Goal: Browse casually: Explore the website without a specific task or goal

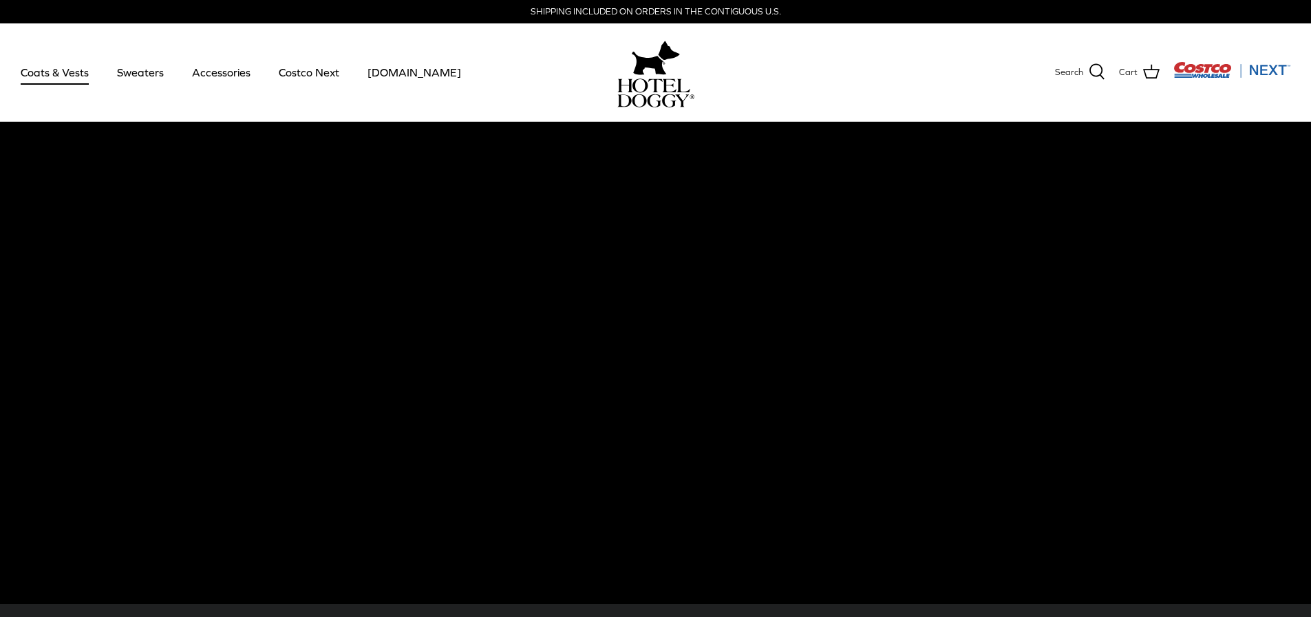
click at [77, 71] on link "Coats & Vests" at bounding box center [54, 72] width 93 height 47
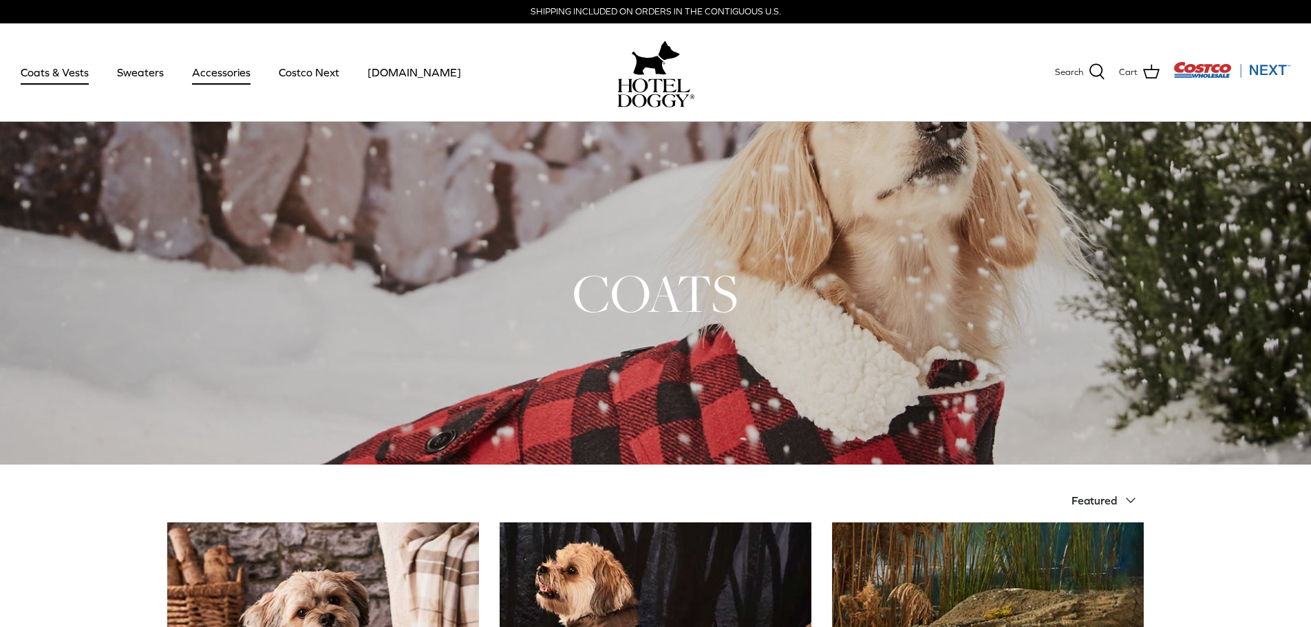
click at [209, 71] on link "Accessories" at bounding box center [221, 72] width 83 height 47
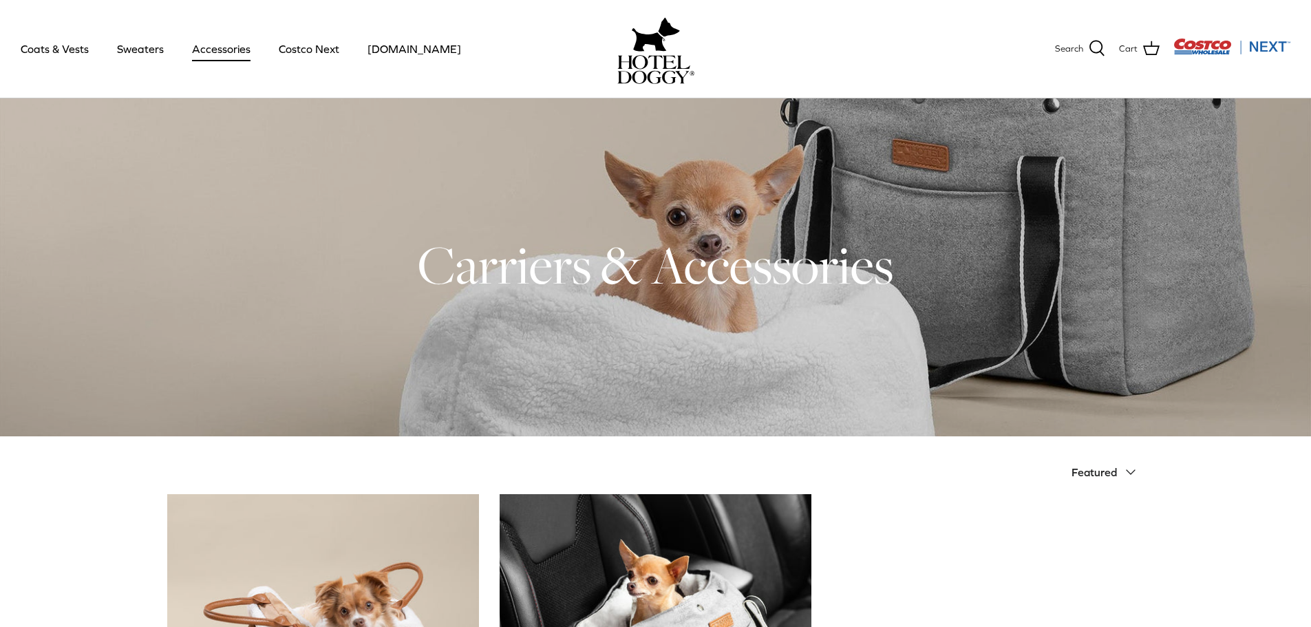
scroll to position [8, 0]
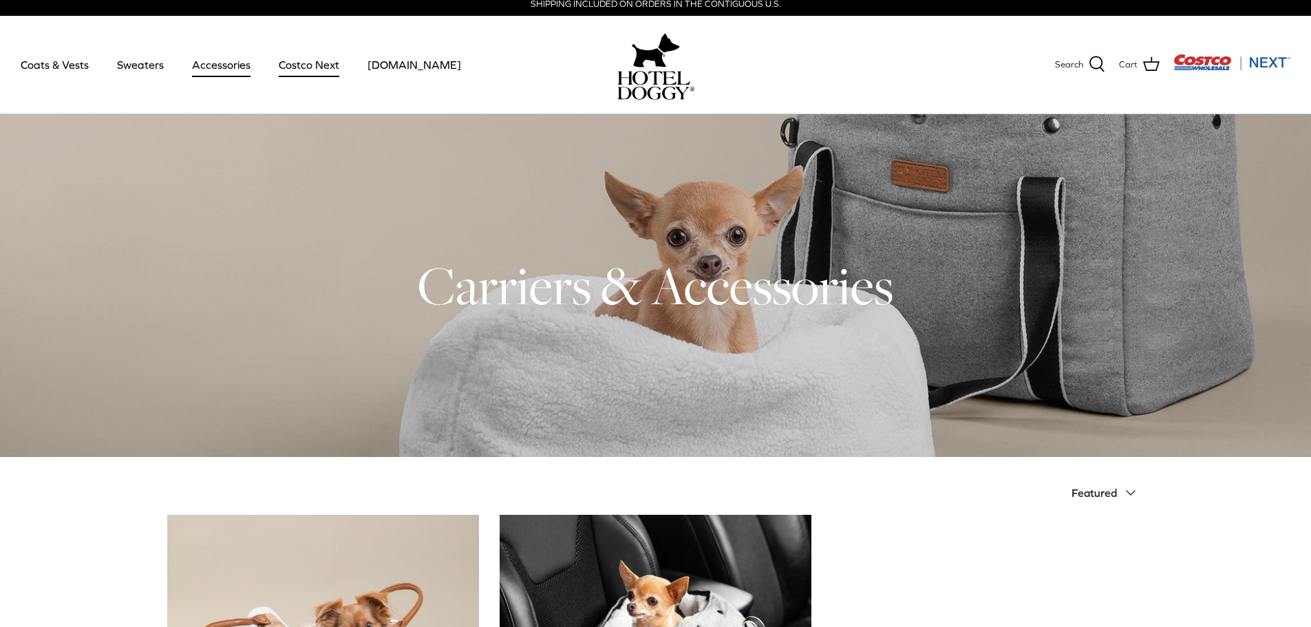
click at [304, 68] on link "Costco Next" at bounding box center [308, 64] width 85 height 47
click at [672, 79] on img at bounding box center [655, 85] width 77 height 29
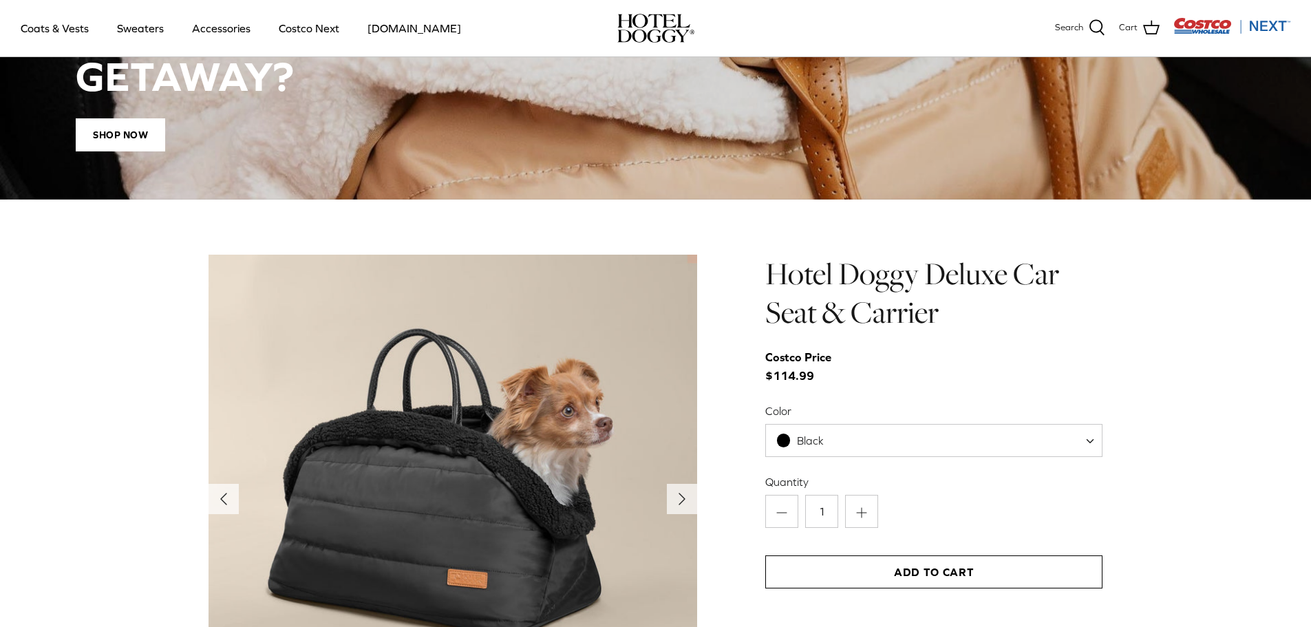
scroll to position [1283, 0]
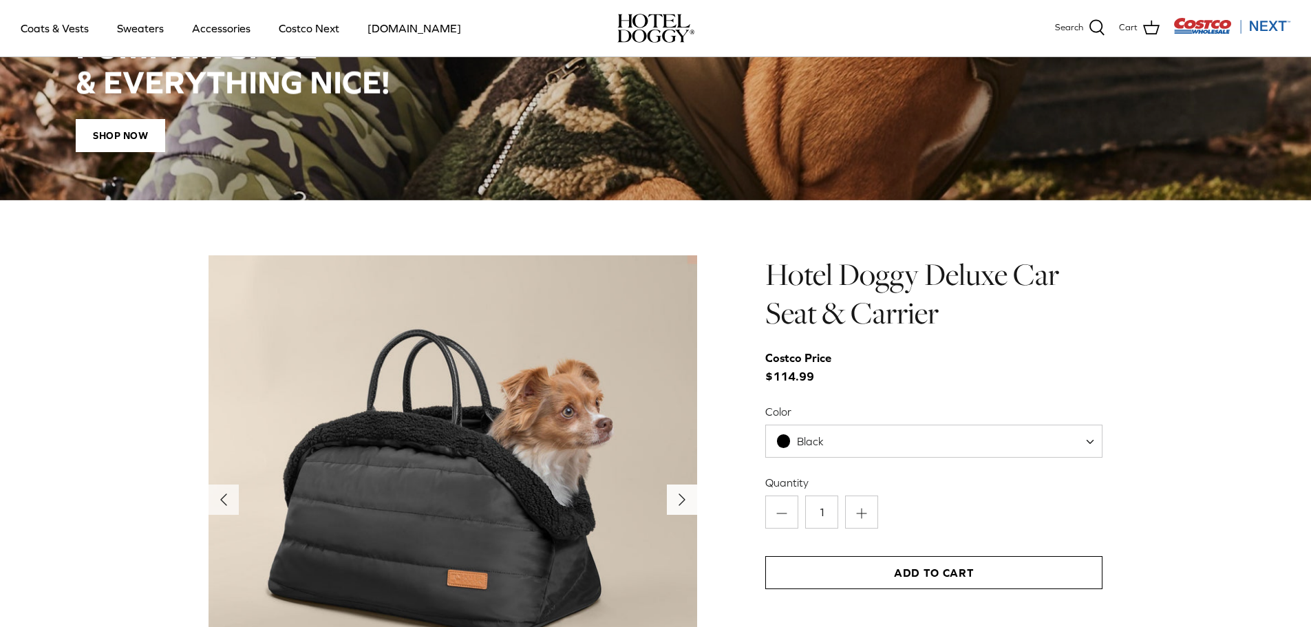
click at [681, 496] on polyline "Next" at bounding box center [682, 499] width 6 height 11
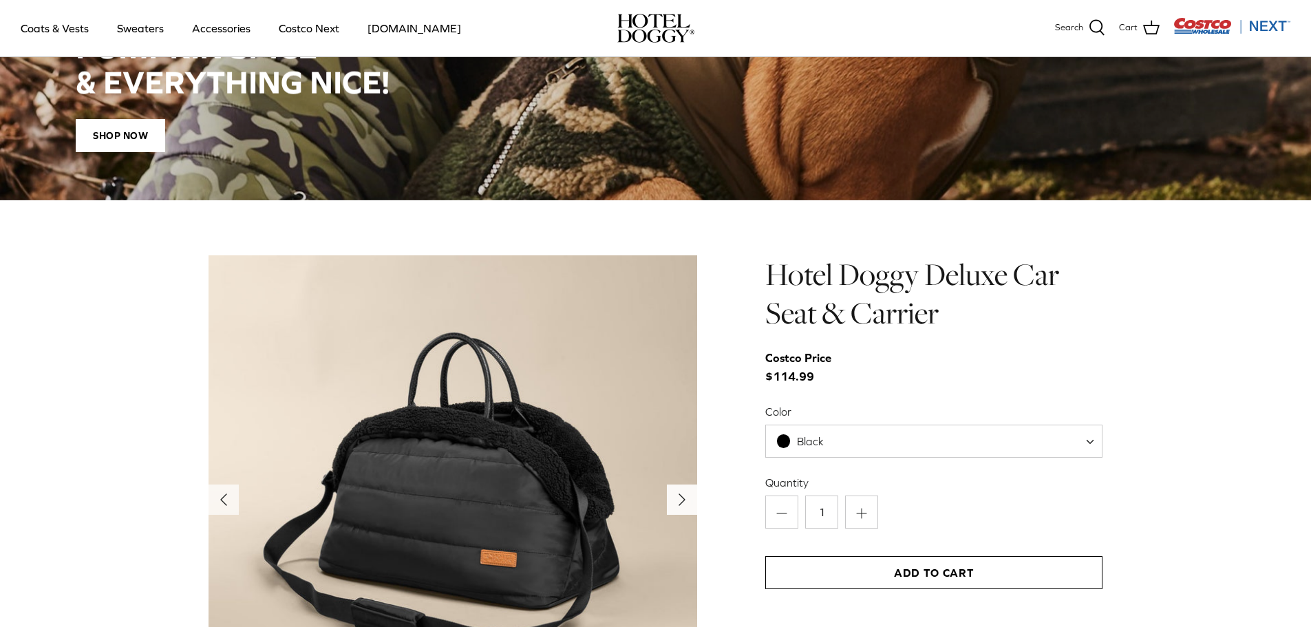
click at [681, 496] on polyline "Next" at bounding box center [682, 499] width 6 height 11
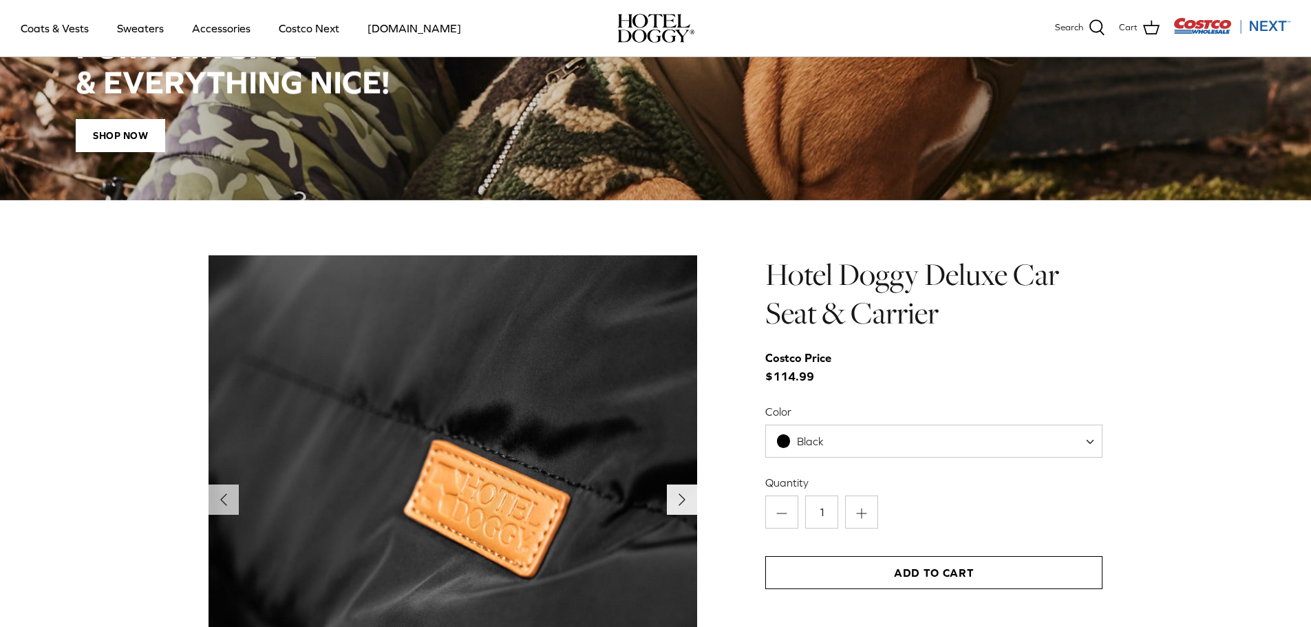
click at [681, 496] on polyline "Next" at bounding box center [682, 499] width 6 height 11
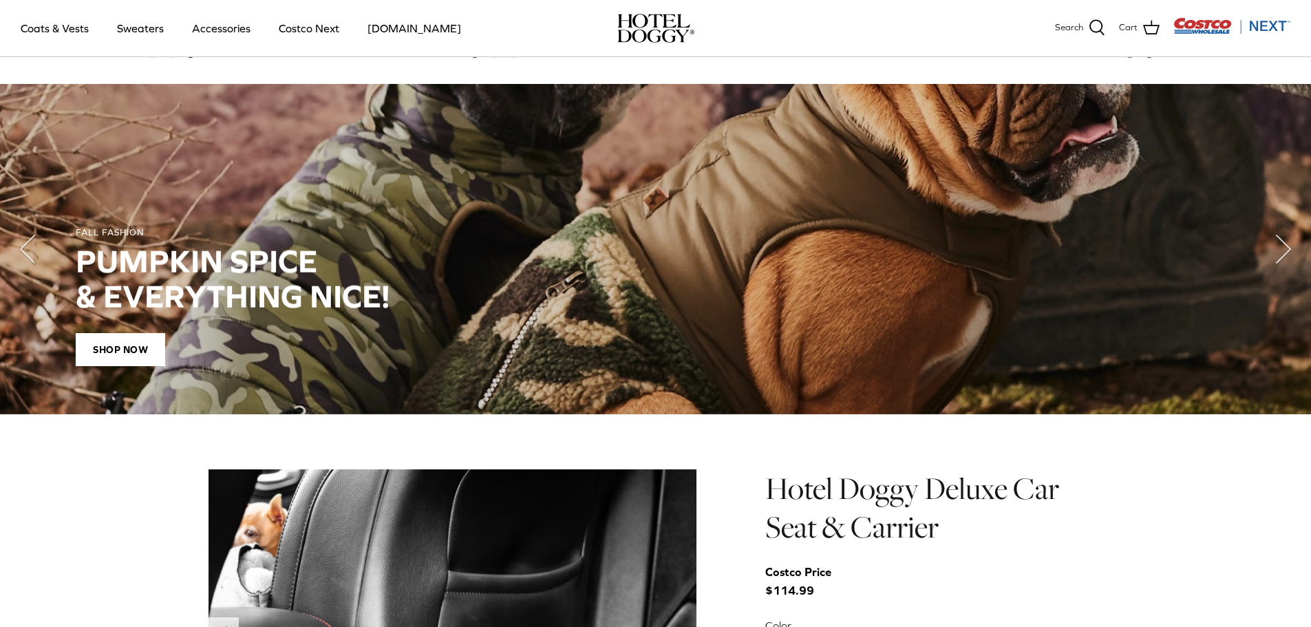
scroll to position [870, 0]
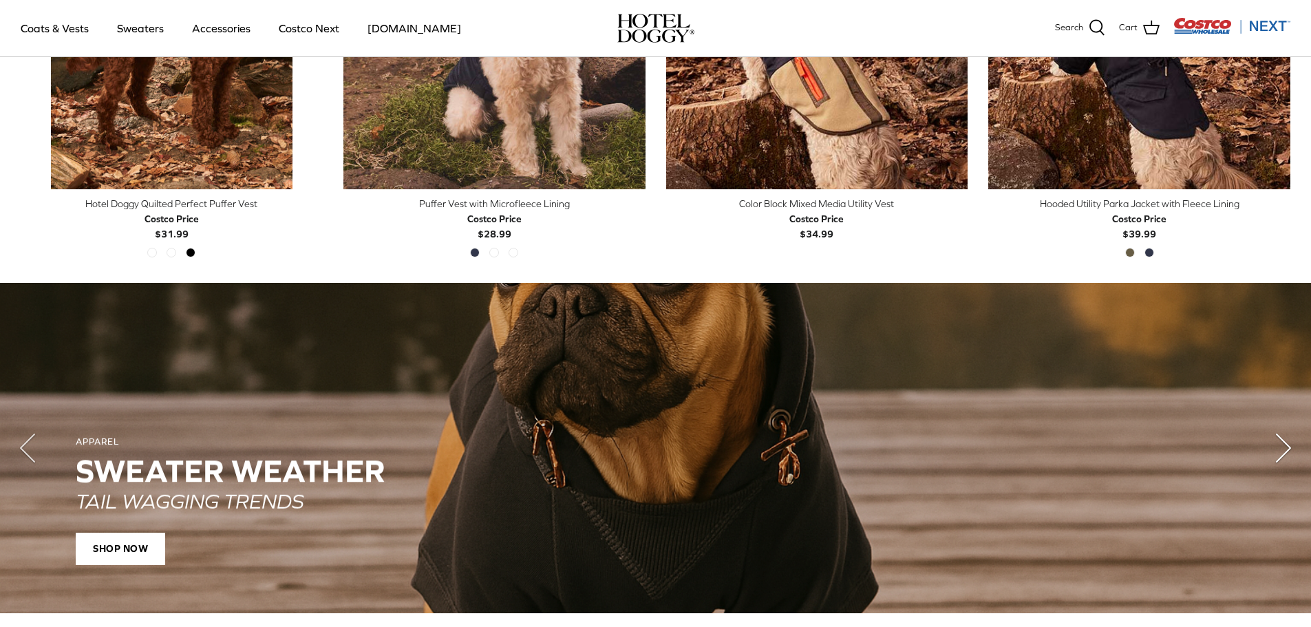
click at [1286, 454] on polyline "Next" at bounding box center [1284, 448] width 14 height 28
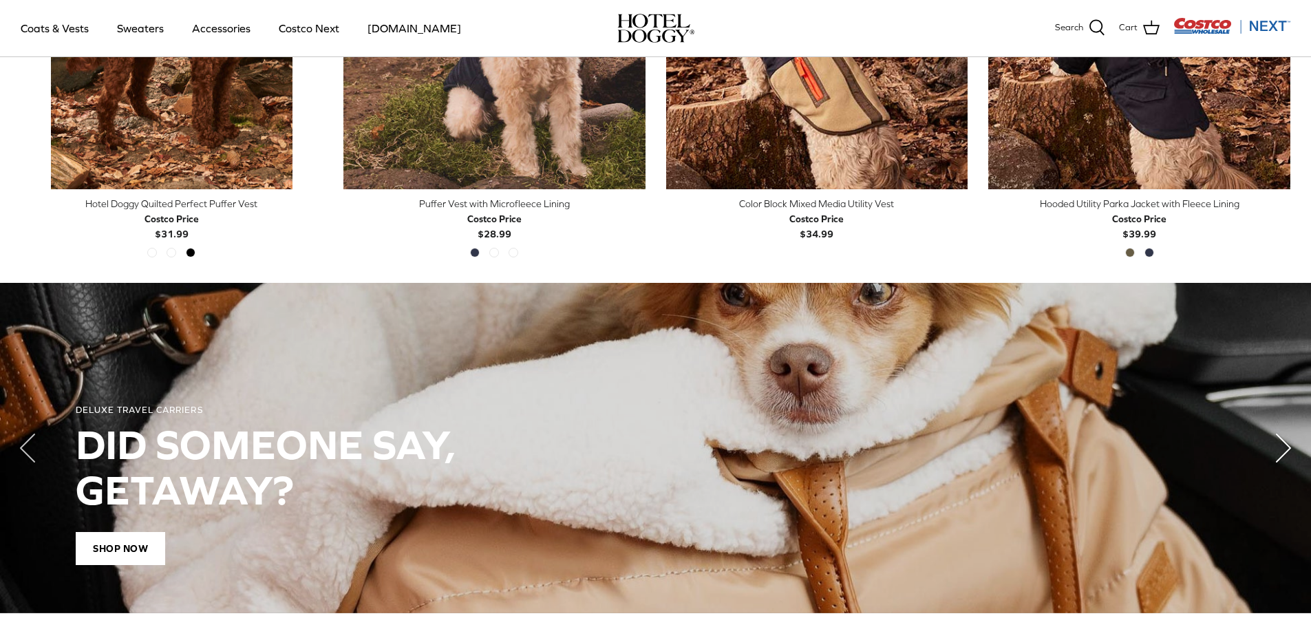
click at [1286, 454] on polyline "Next" at bounding box center [1284, 448] width 14 height 28
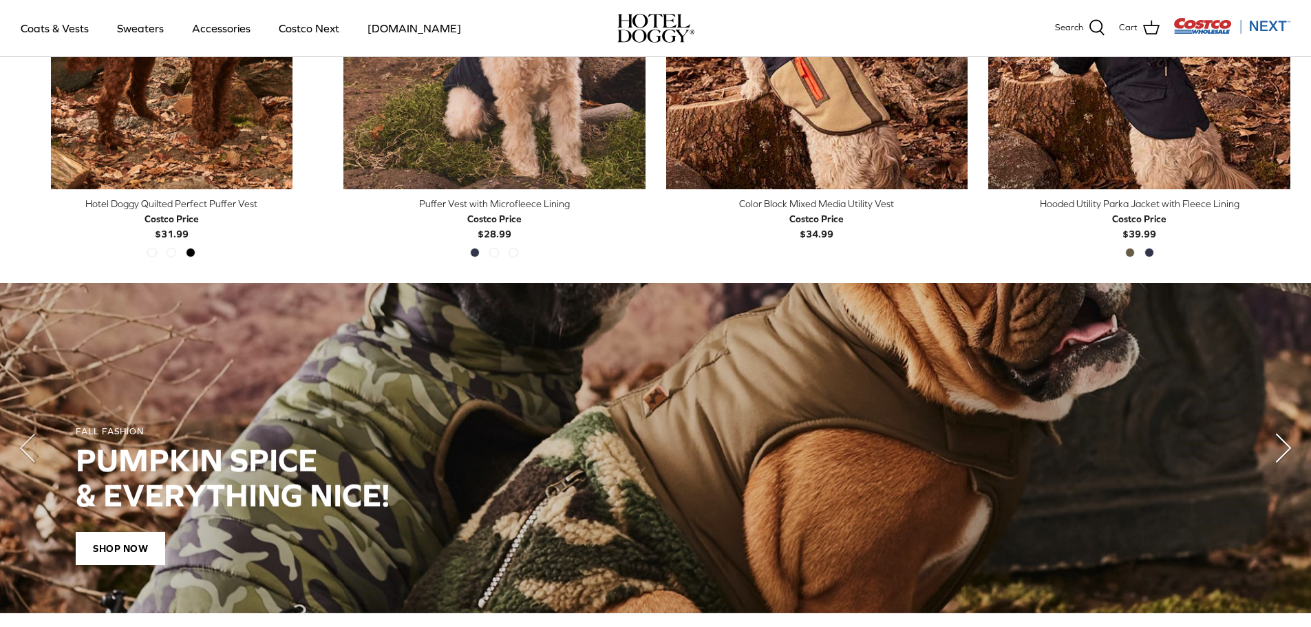
click at [1286, 454] on polyline "Next" at bounding box center [1284, 448] width 14 height 28
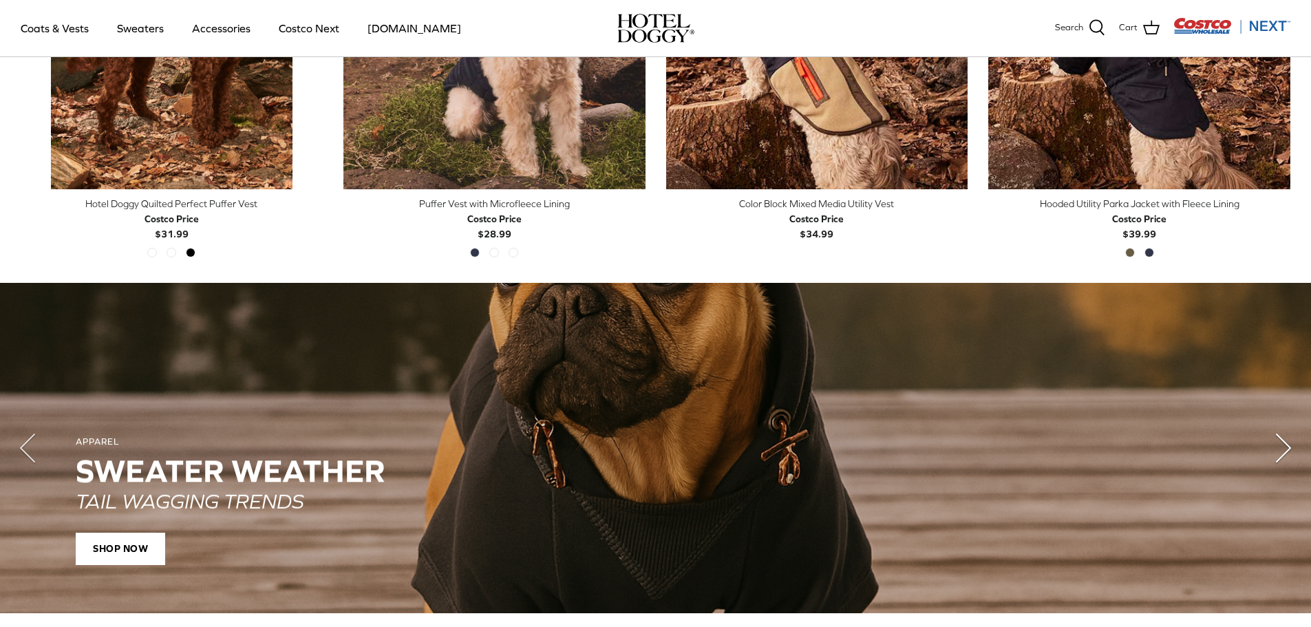
click at [1286, 454] on polyline "Next" at bounding box center [1284, 448] width 14 height 28
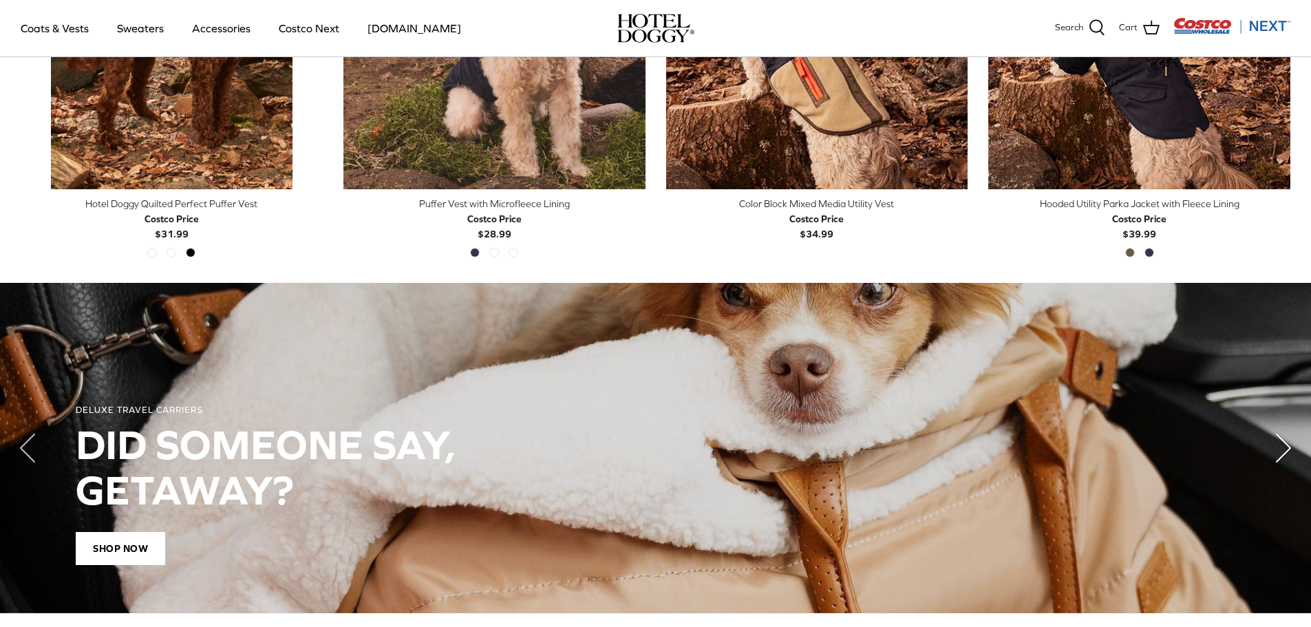
click at [1286, 454] on polyline "Next" at bounding box center [1284, 448] width 14 height 28
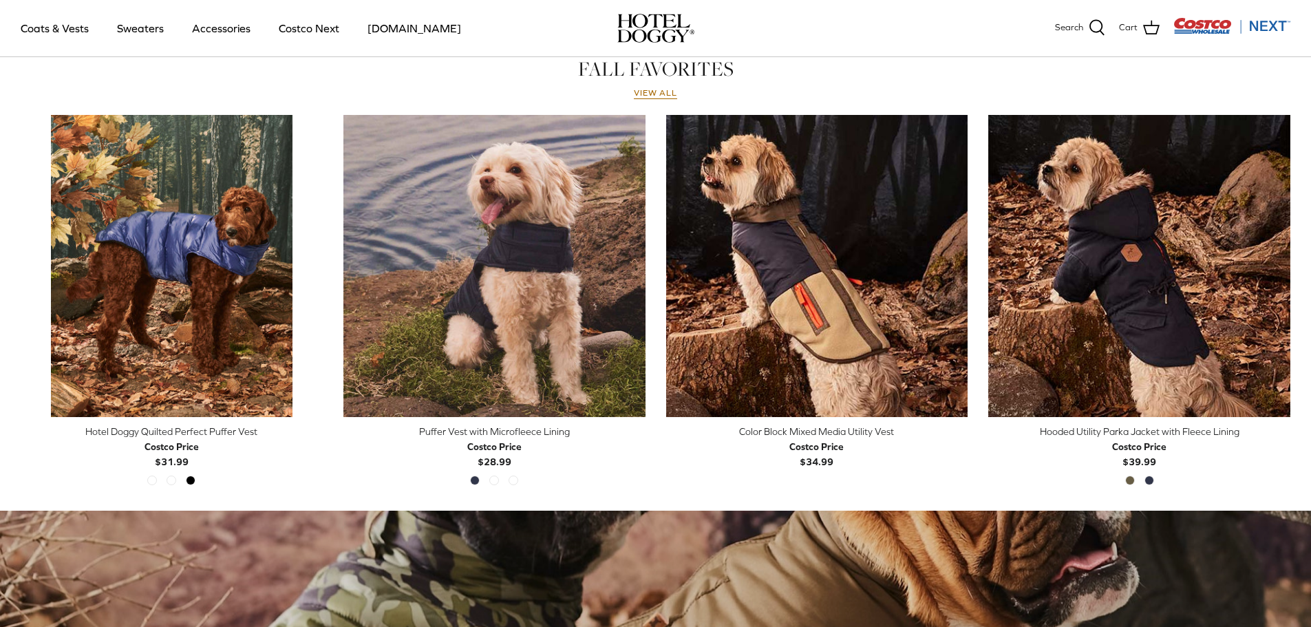
scroll to position [595, 0]
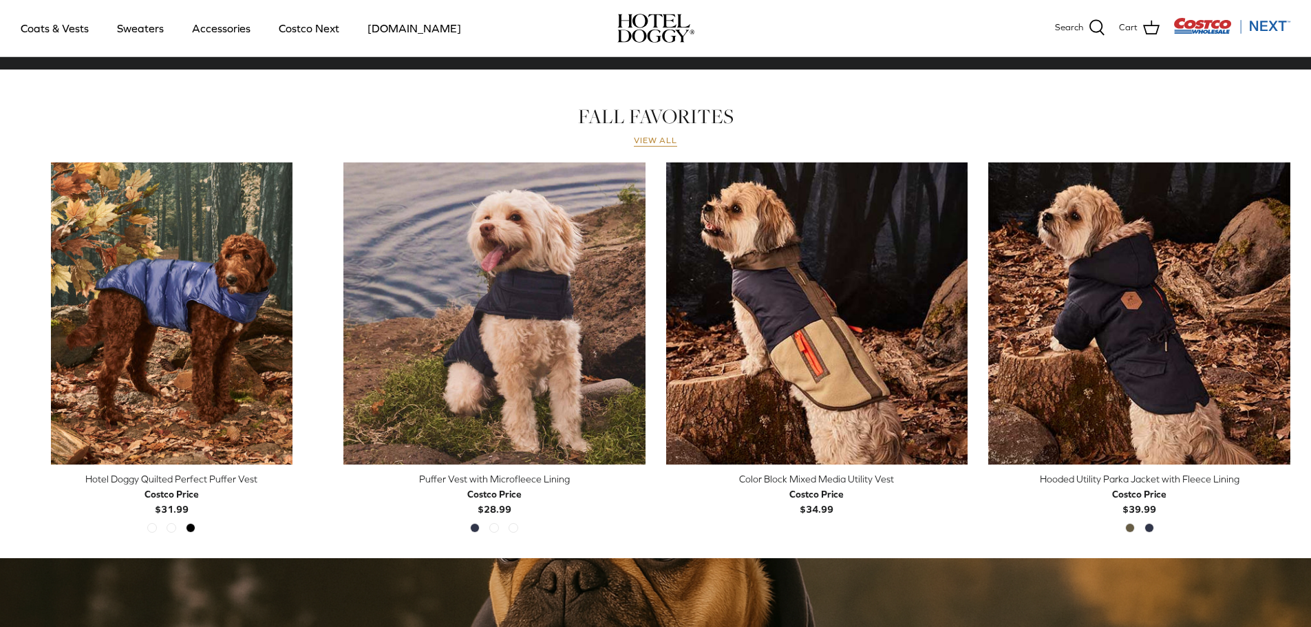
click at [661, 142] on link "View all" at bounding box center [656, 141] width 44 height 11
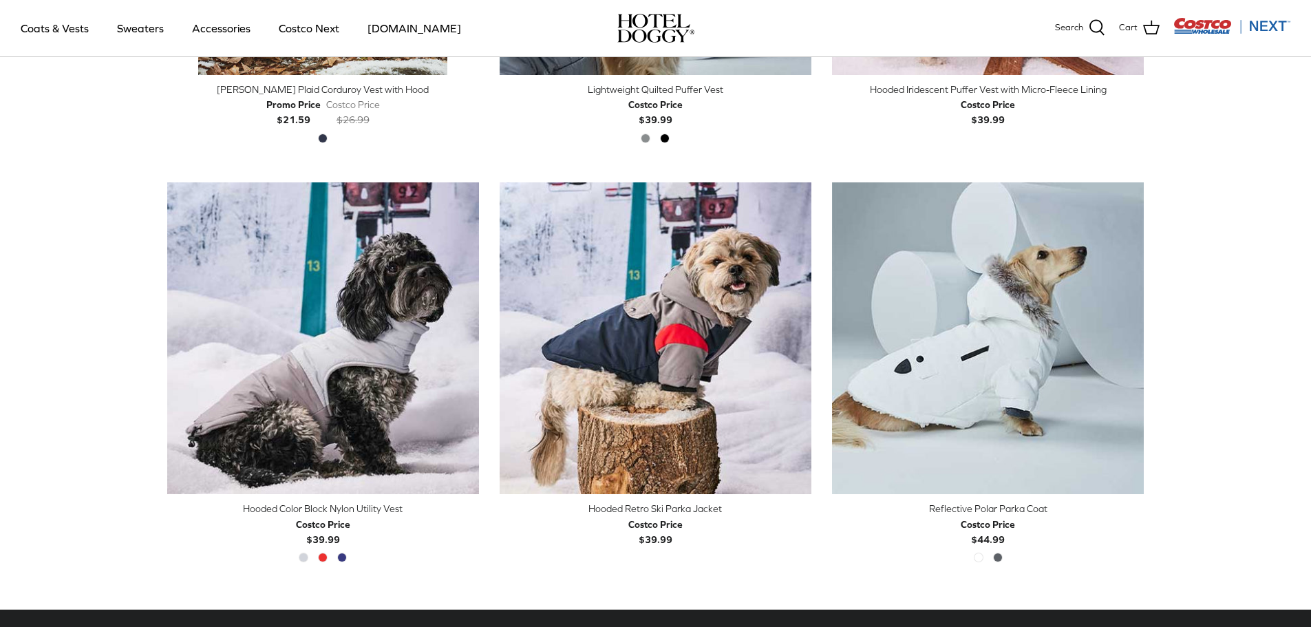
scroll to position [2610, 0]
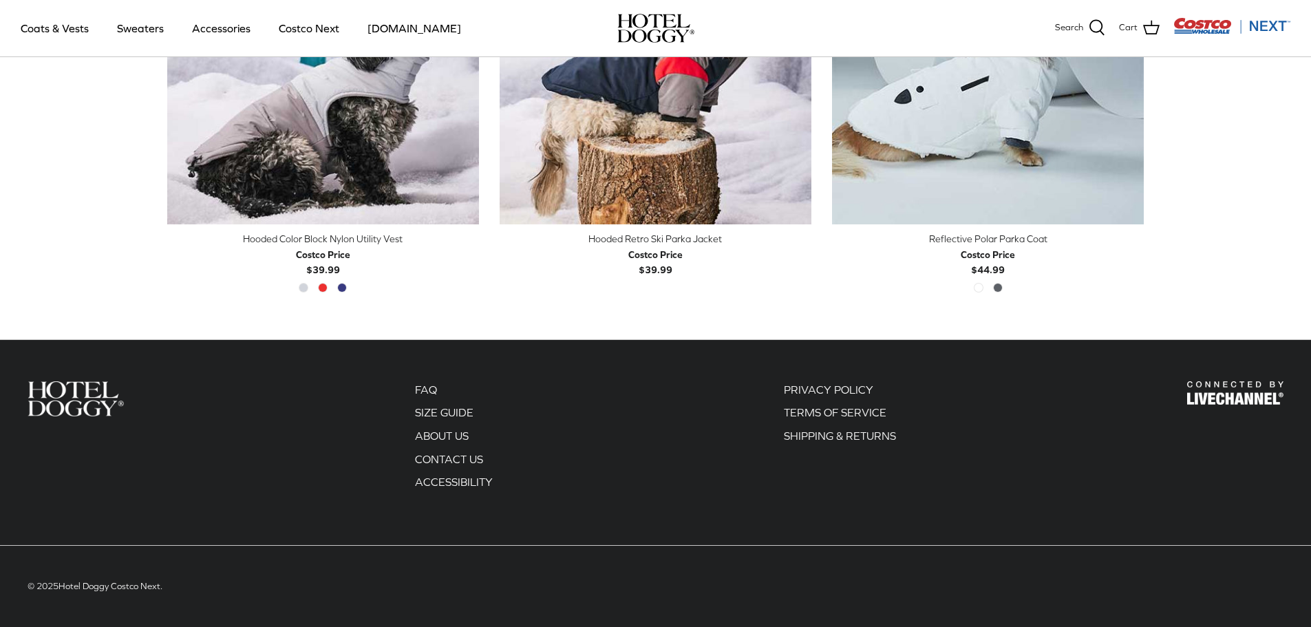
click at [1255, 31] on img "Costco Next" at bounding box center [1232, 25] width 117 height 17
